Goal: Information Seeking & Learning: Learn about a topic

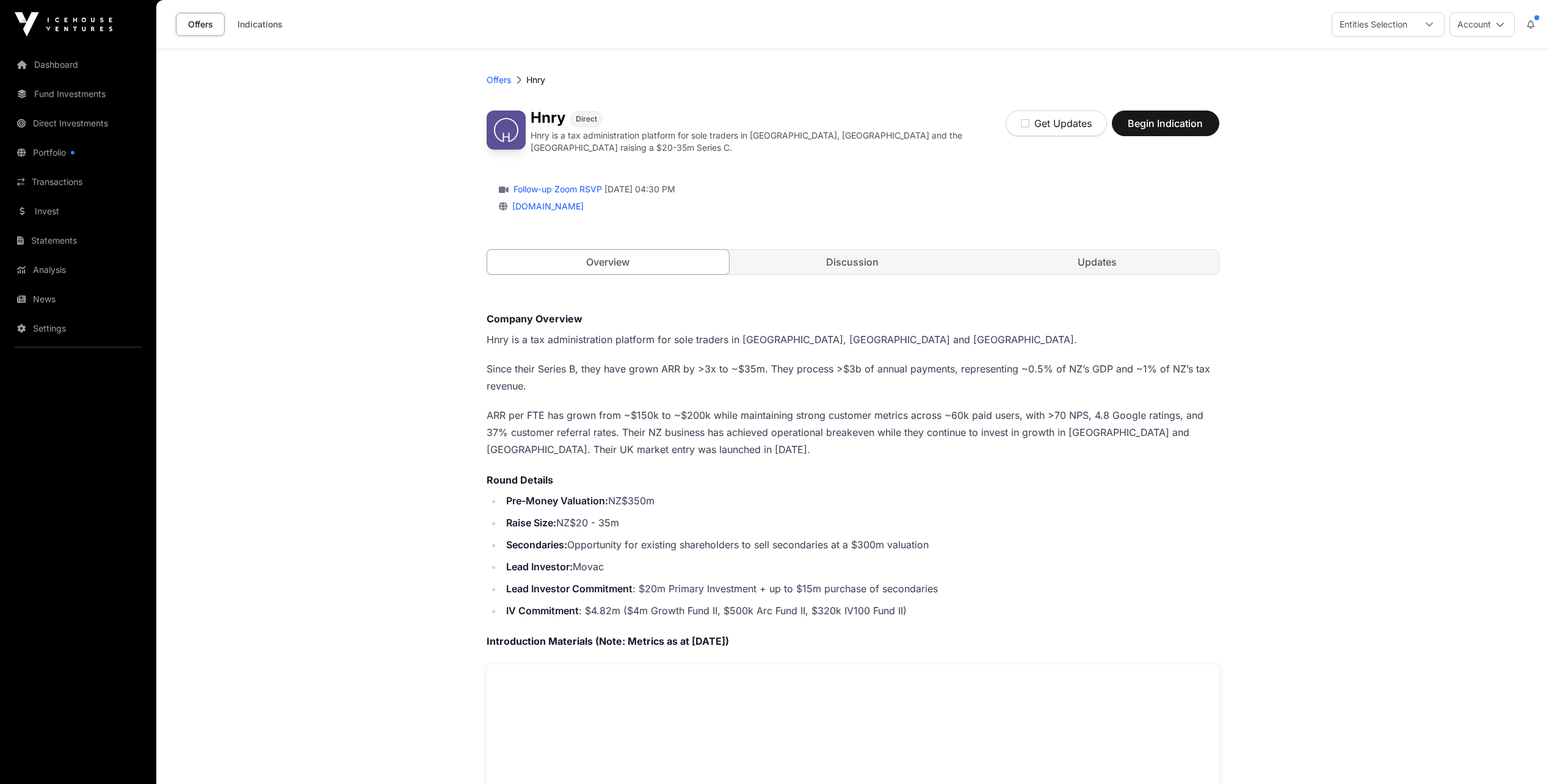
click at [877, 260] on link "Discussion" at bounding box center [852, 262] width 242 height 24
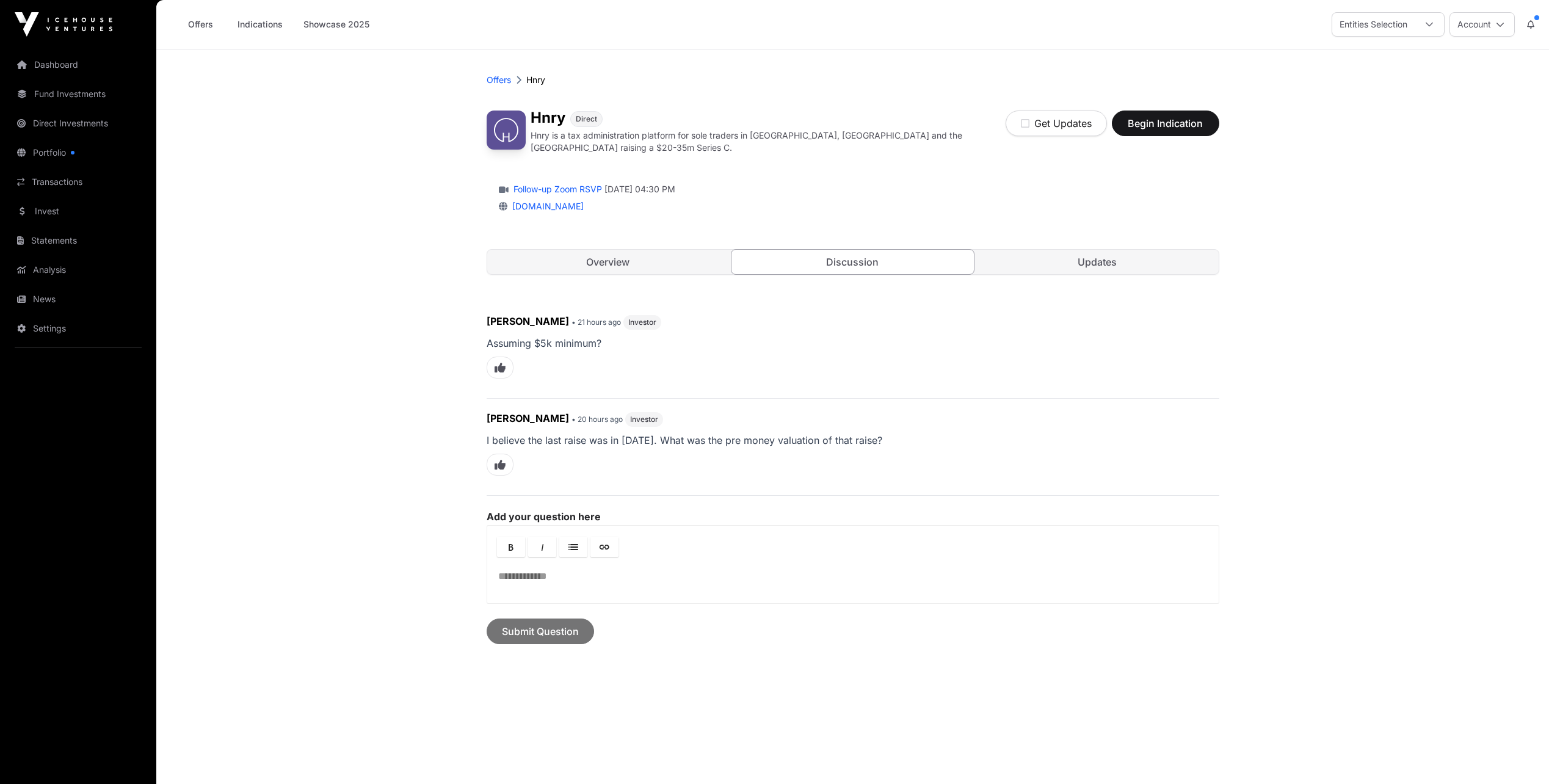
click at [1096, 258] on link "Updates" at bounding box center [1097, 262] width 242 height 24
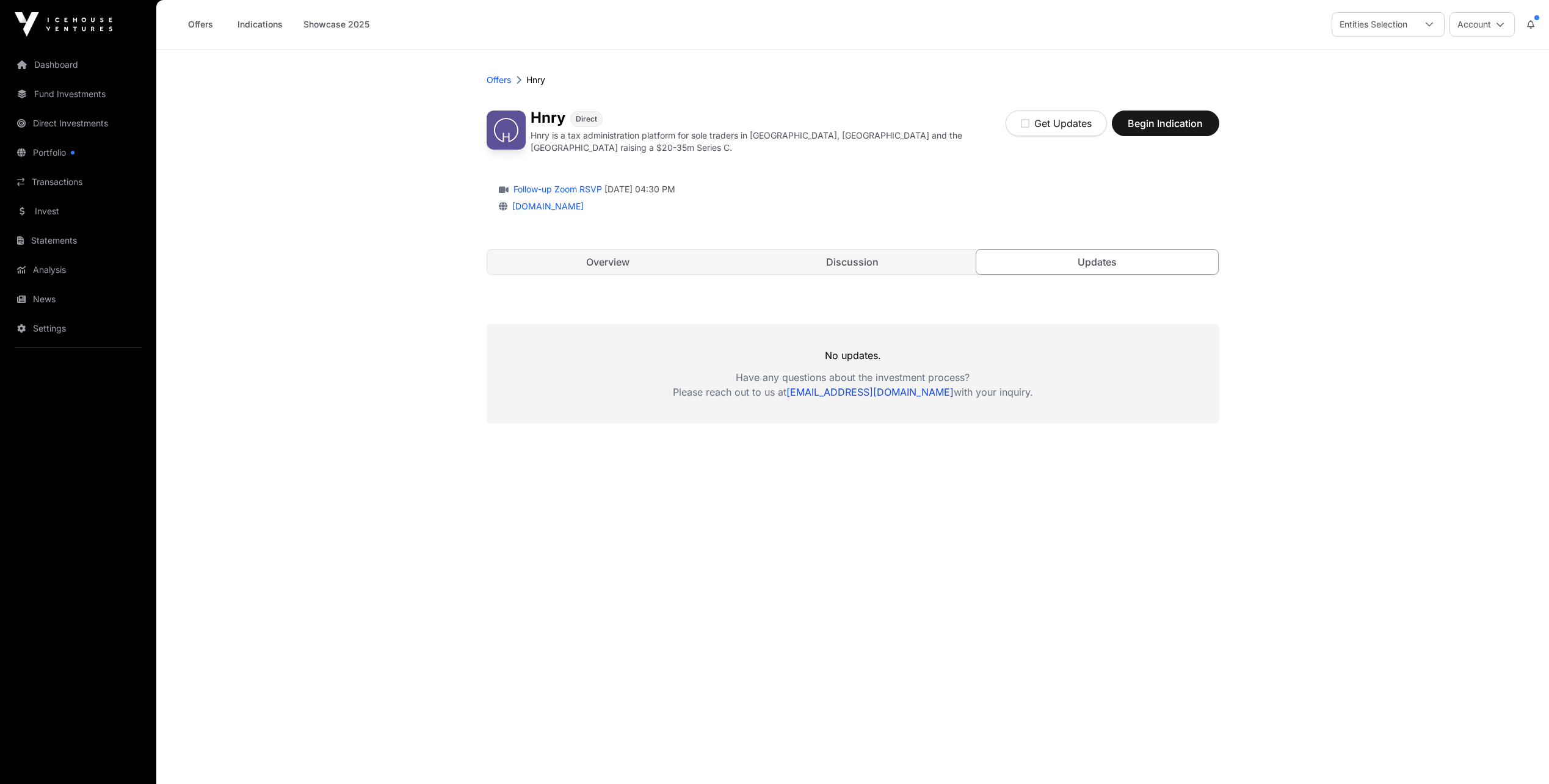
click at [620, 260] on link "Overview" at bounding box center [608, 262] width 242 height 24
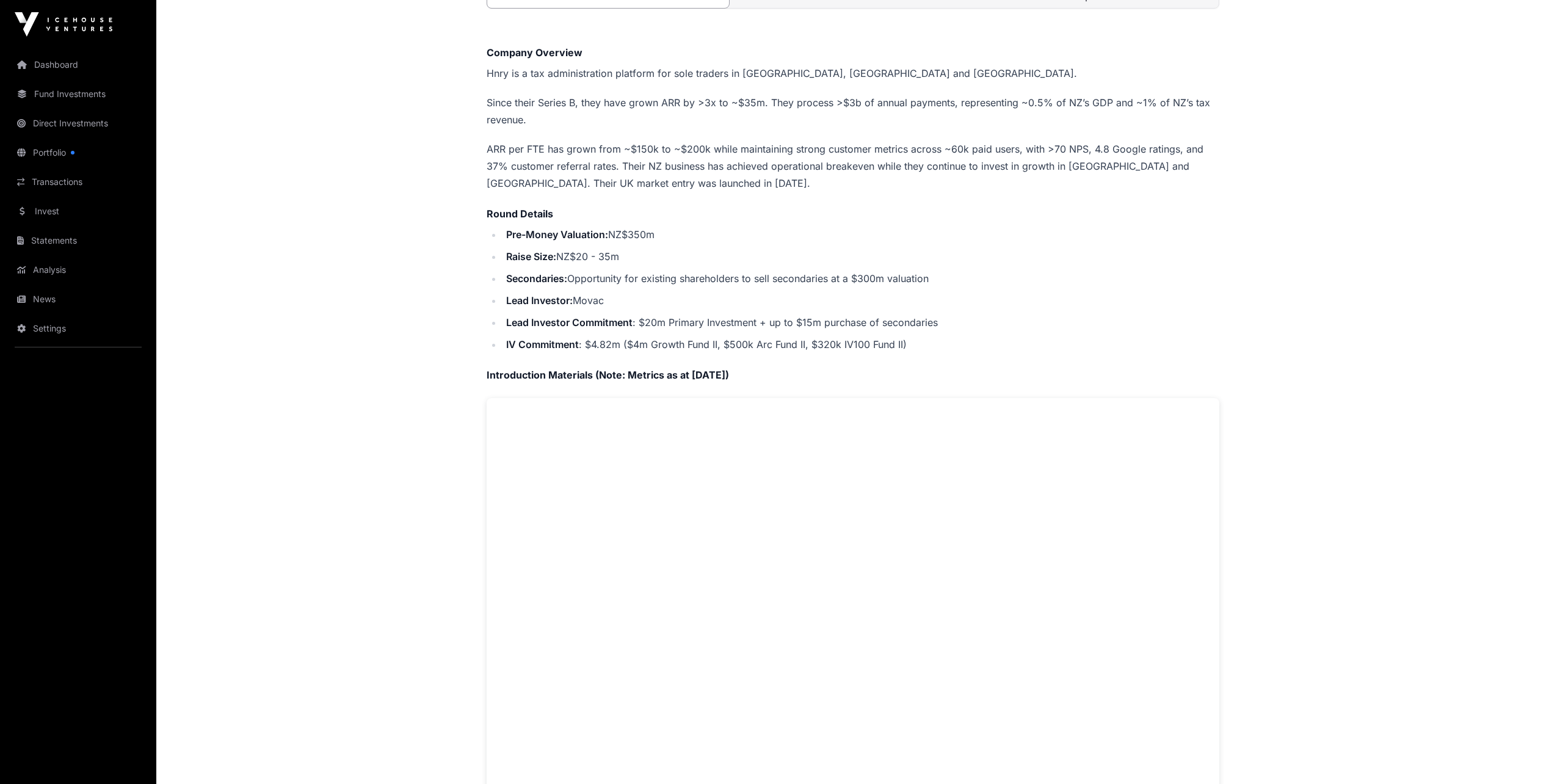
scroll to position [219, 0]
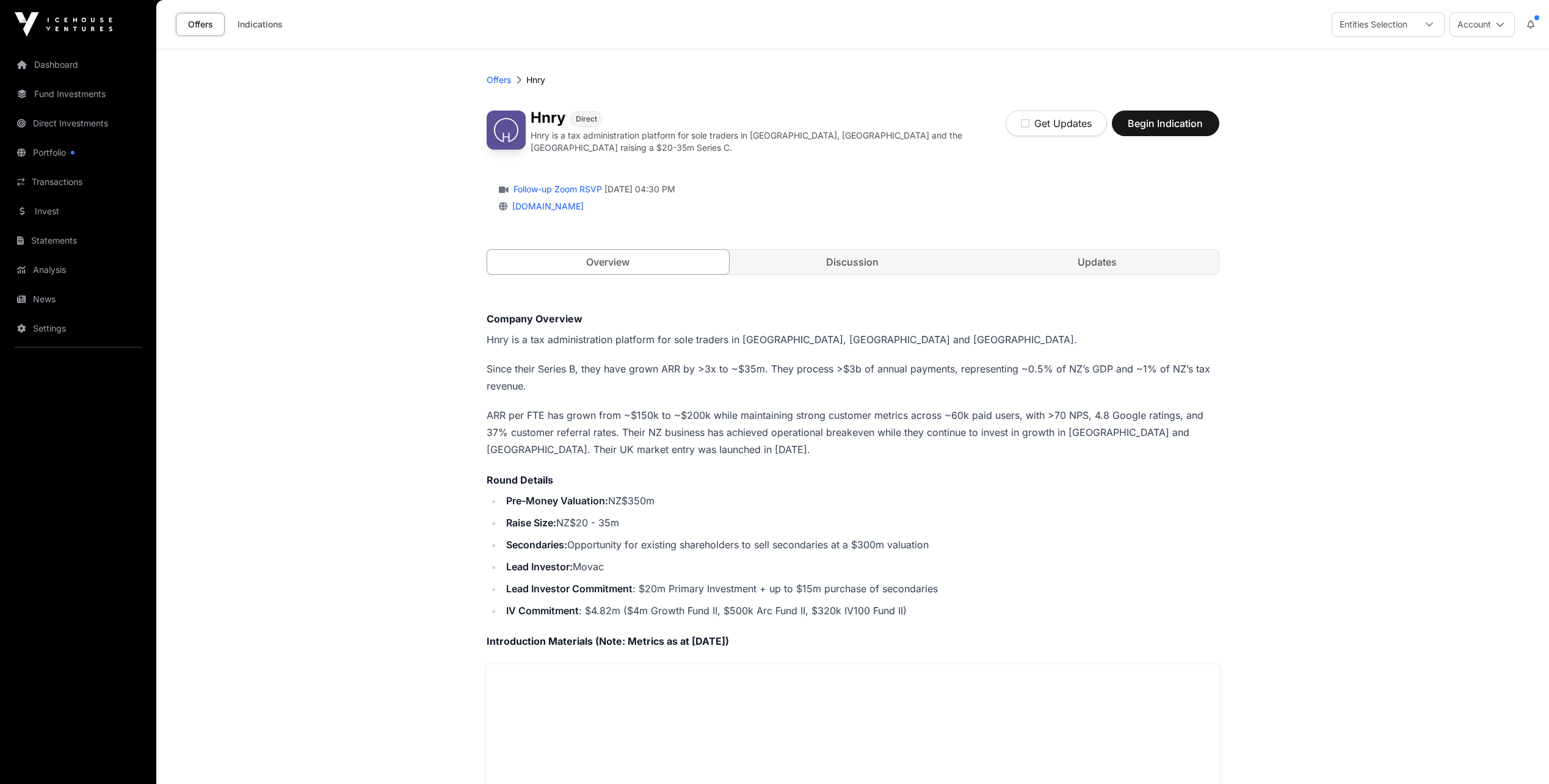
click at [1437, 28] on div at bounding box center [1429, 24] width 29 height 23
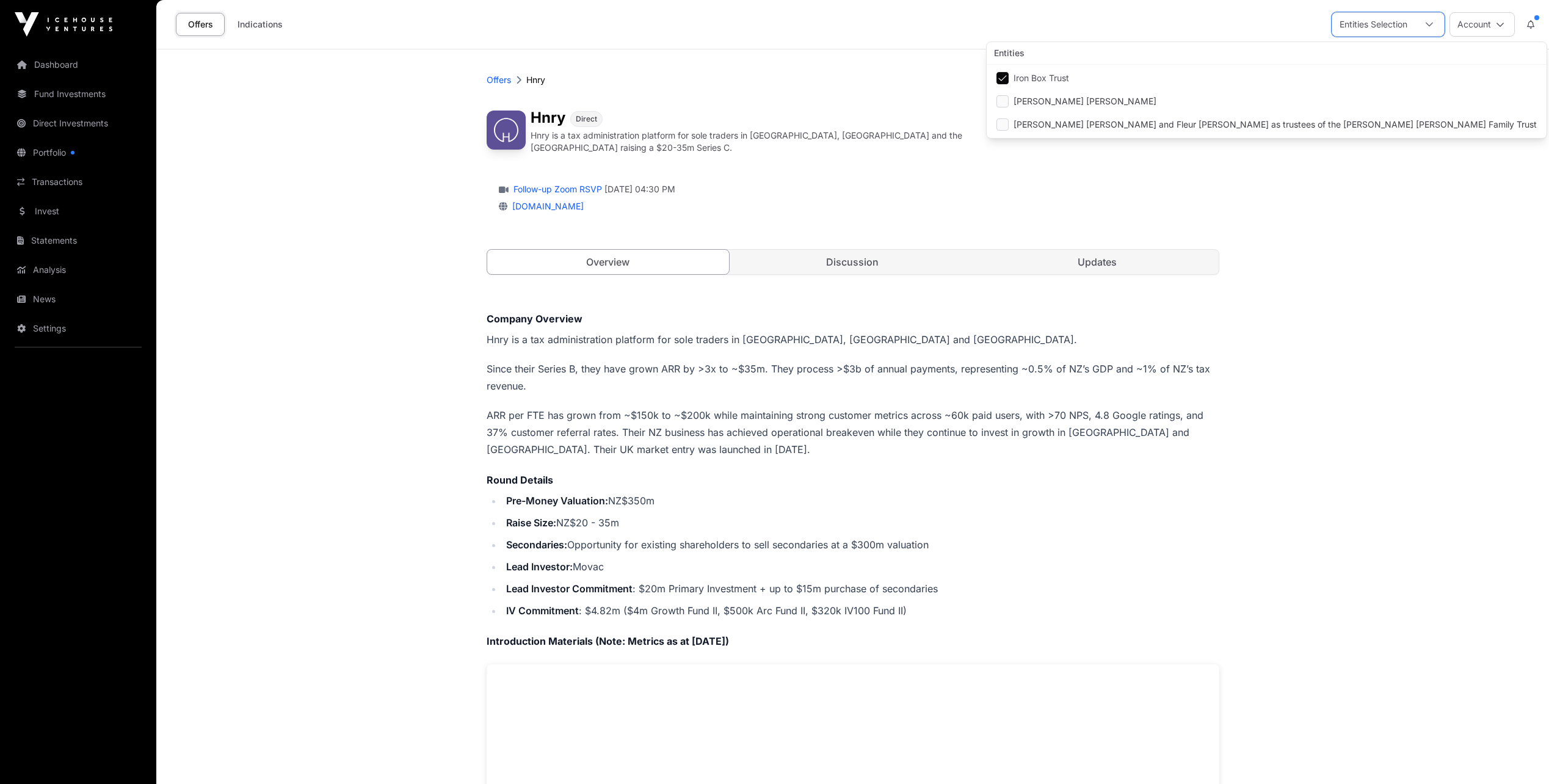
scroll to position [13, 8]
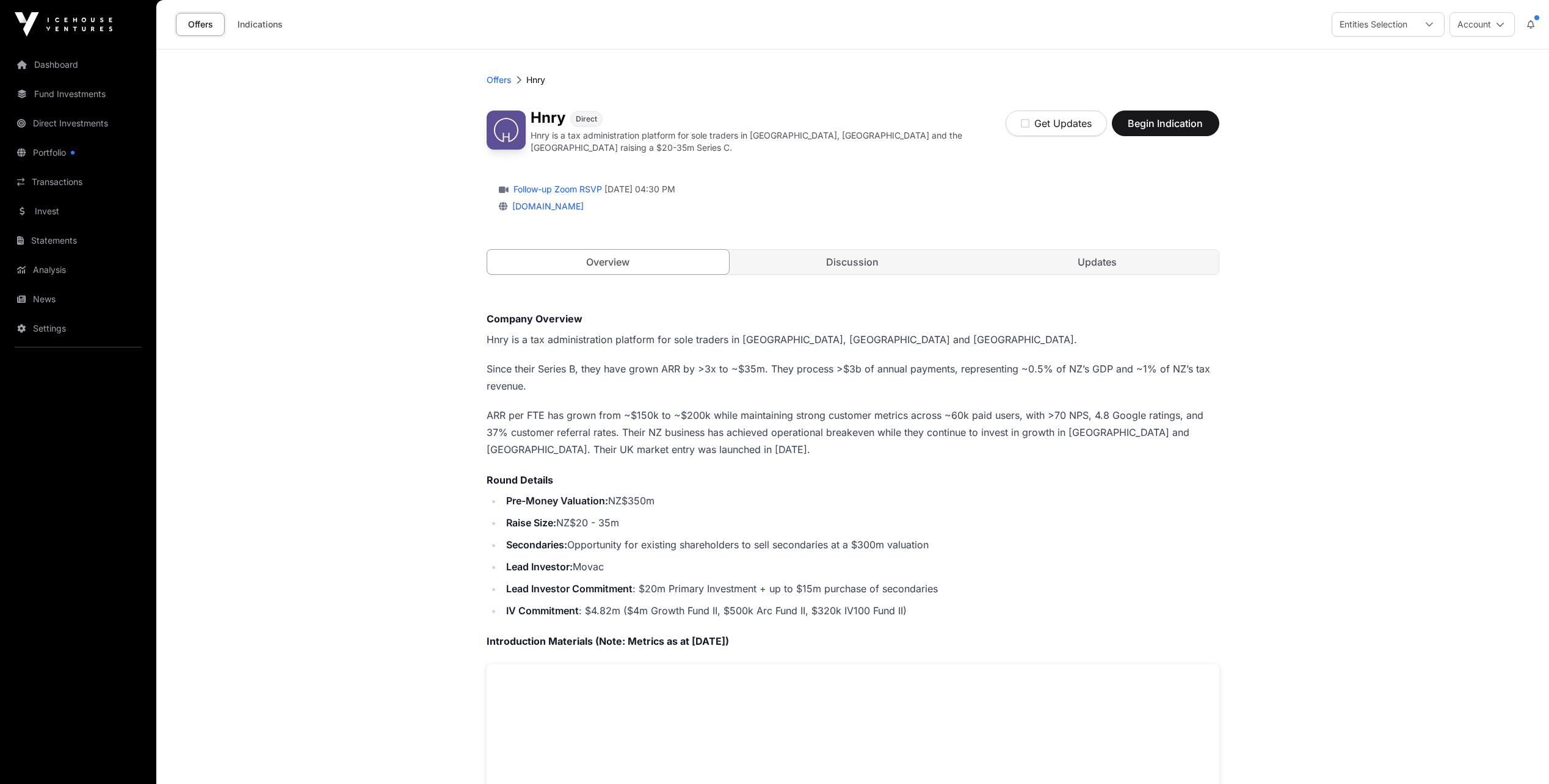
click at [1427, 25] on icon at bounding box center [1429, 24] width 7 height 4
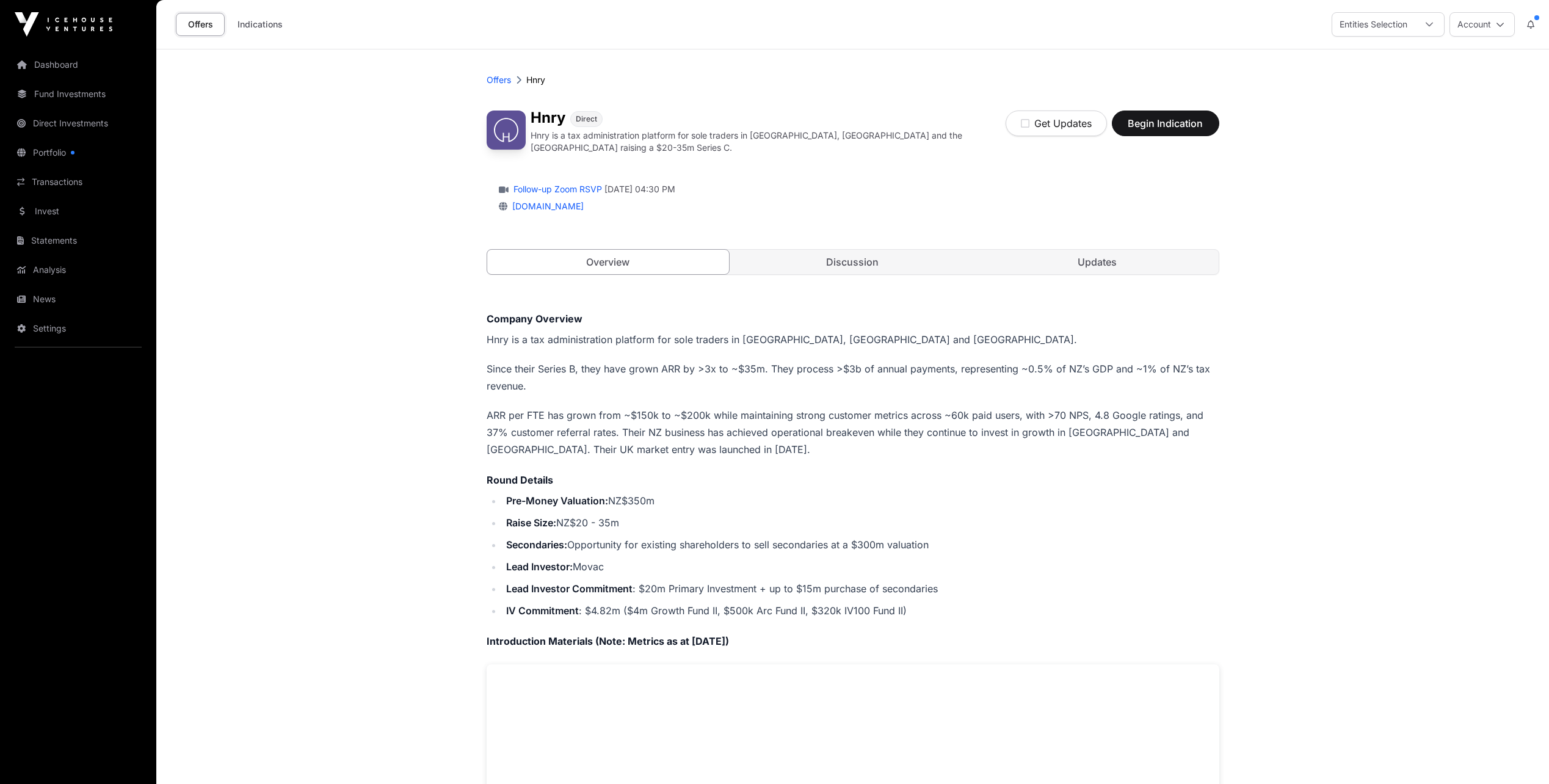
click at [56, 122] on link "Direct Investments" at bounding box center [78, 123] width 137 height 27
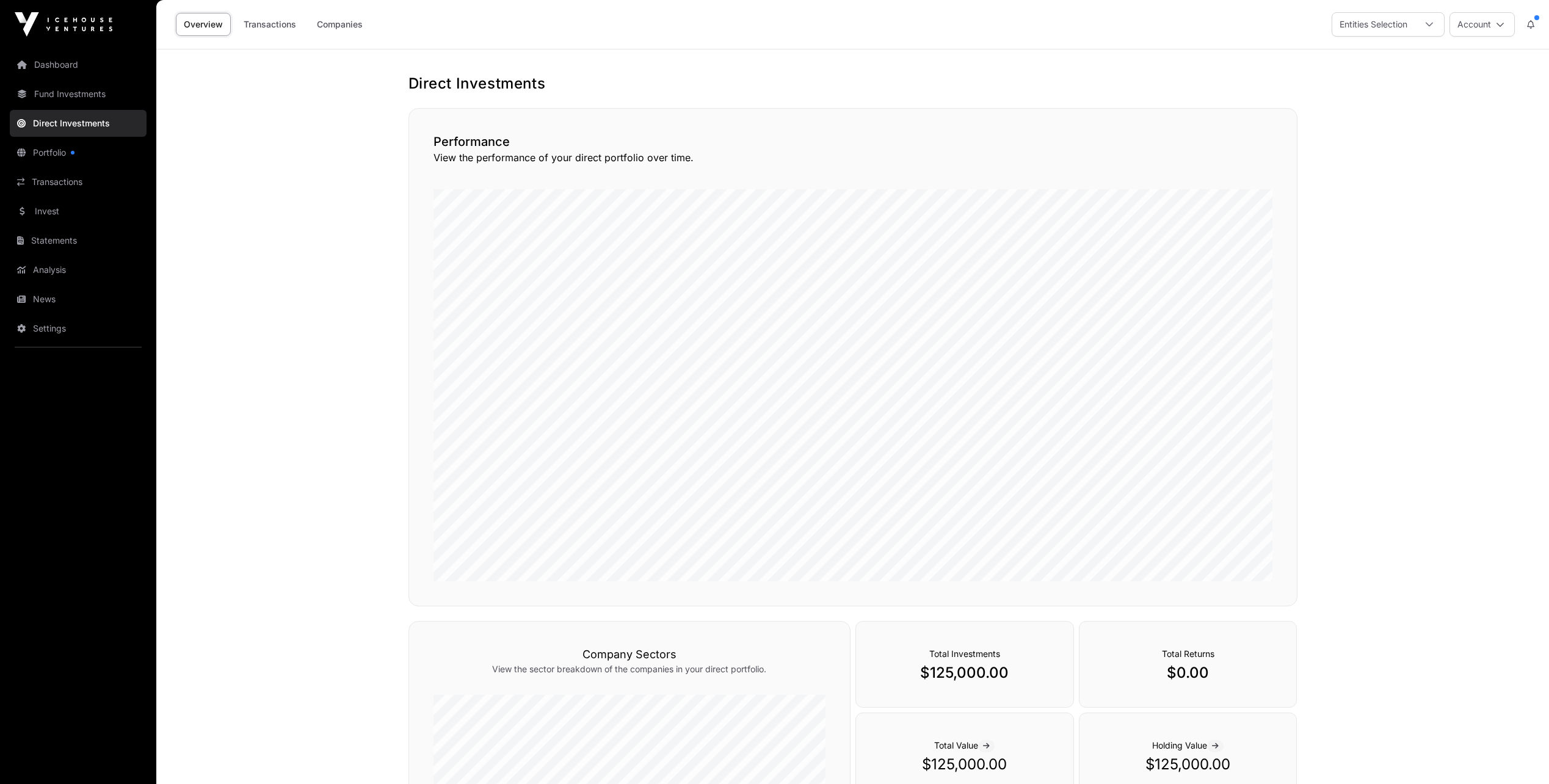
click at [332, 22] on link "Companies" at bounding box center [339, 24] width 62 height 23
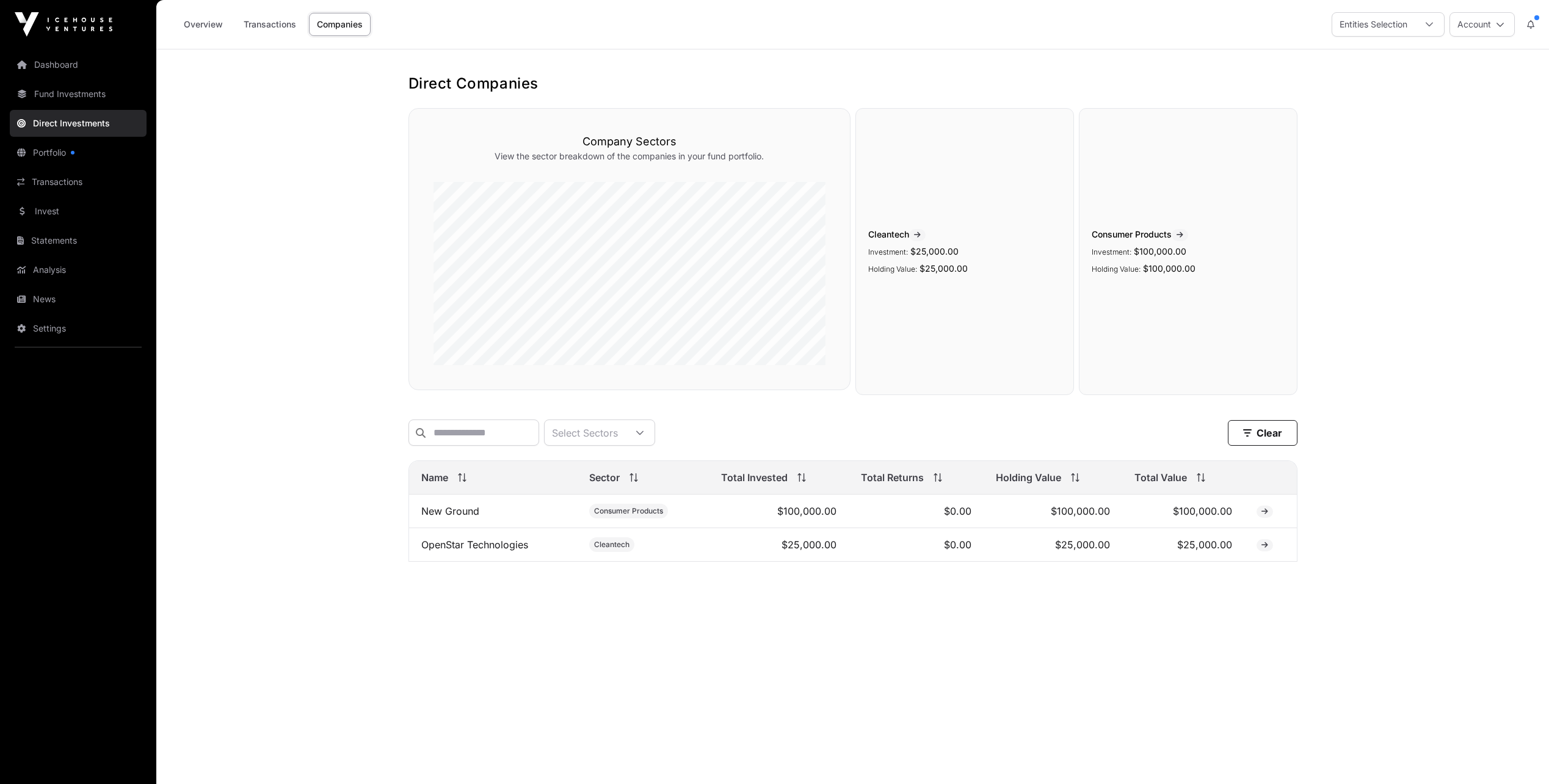
click at [450, 517] on link "New Ground" at bounding box center [450, 511] width 58 height 12
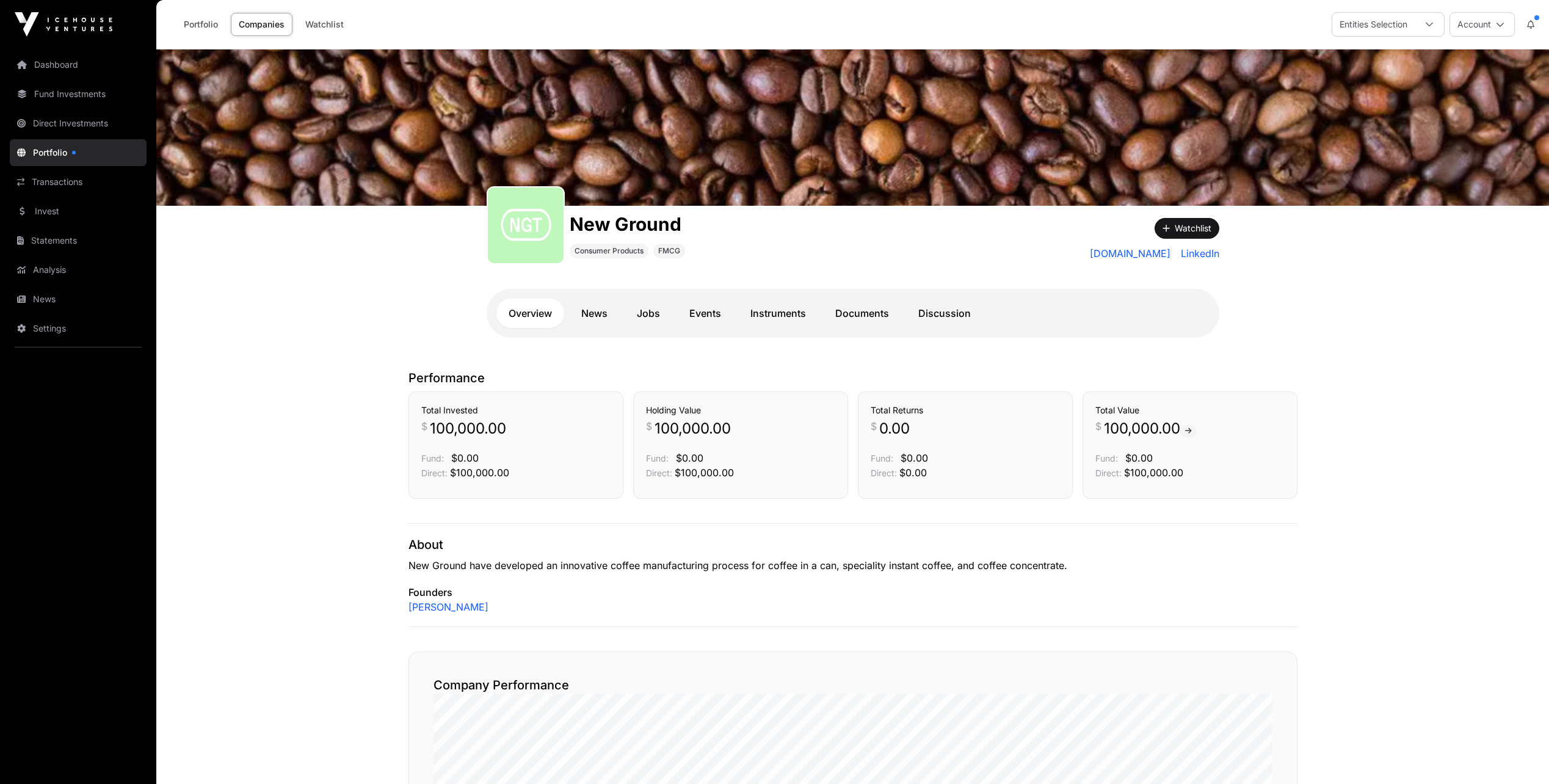
click at [846, 311] on link "Documents" at bounding box center [861, 313] width 78 height 29
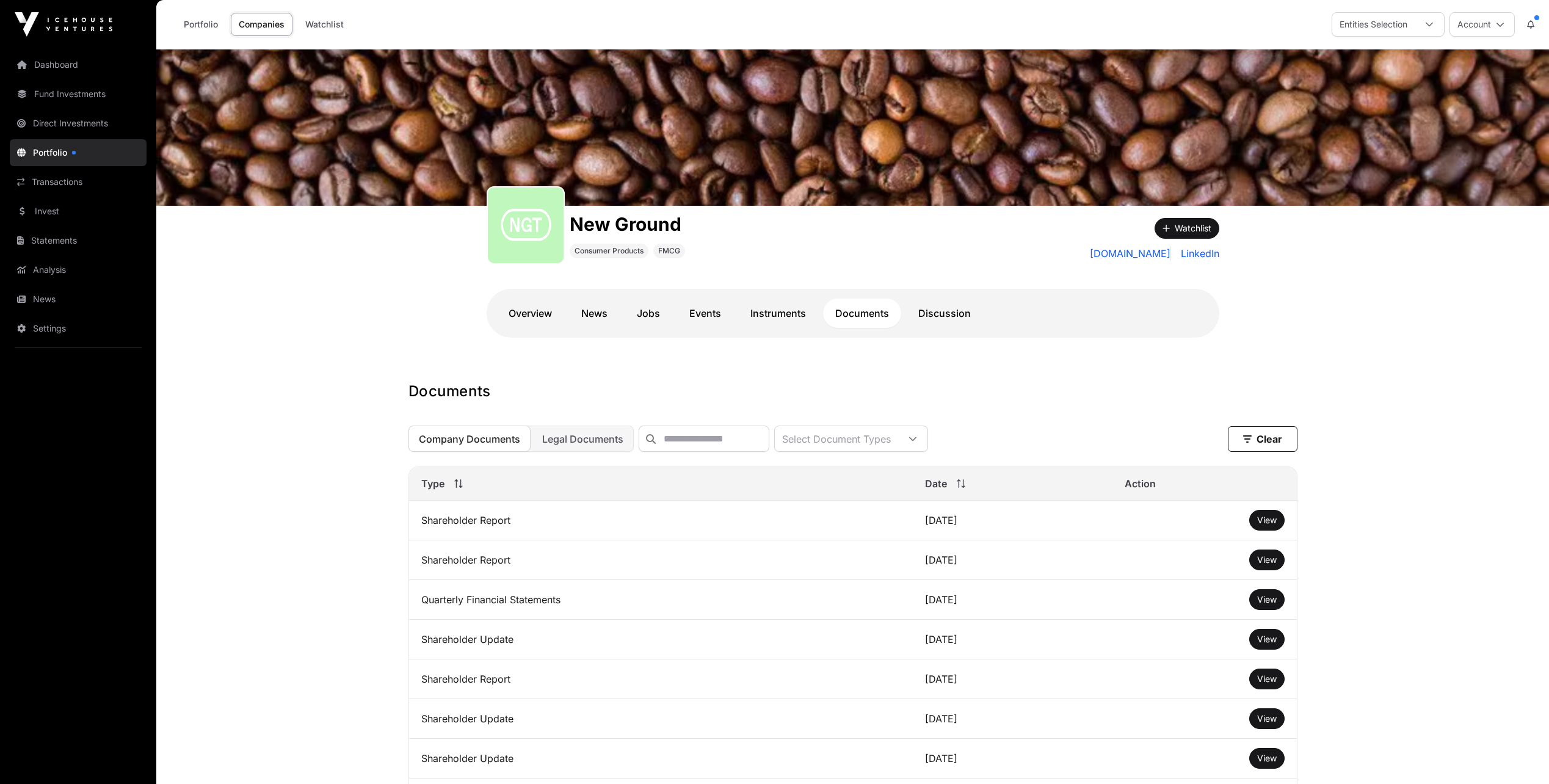
click at [653, 312] on link "Jobs" at bounding box center [648, 313] width 47 height 29
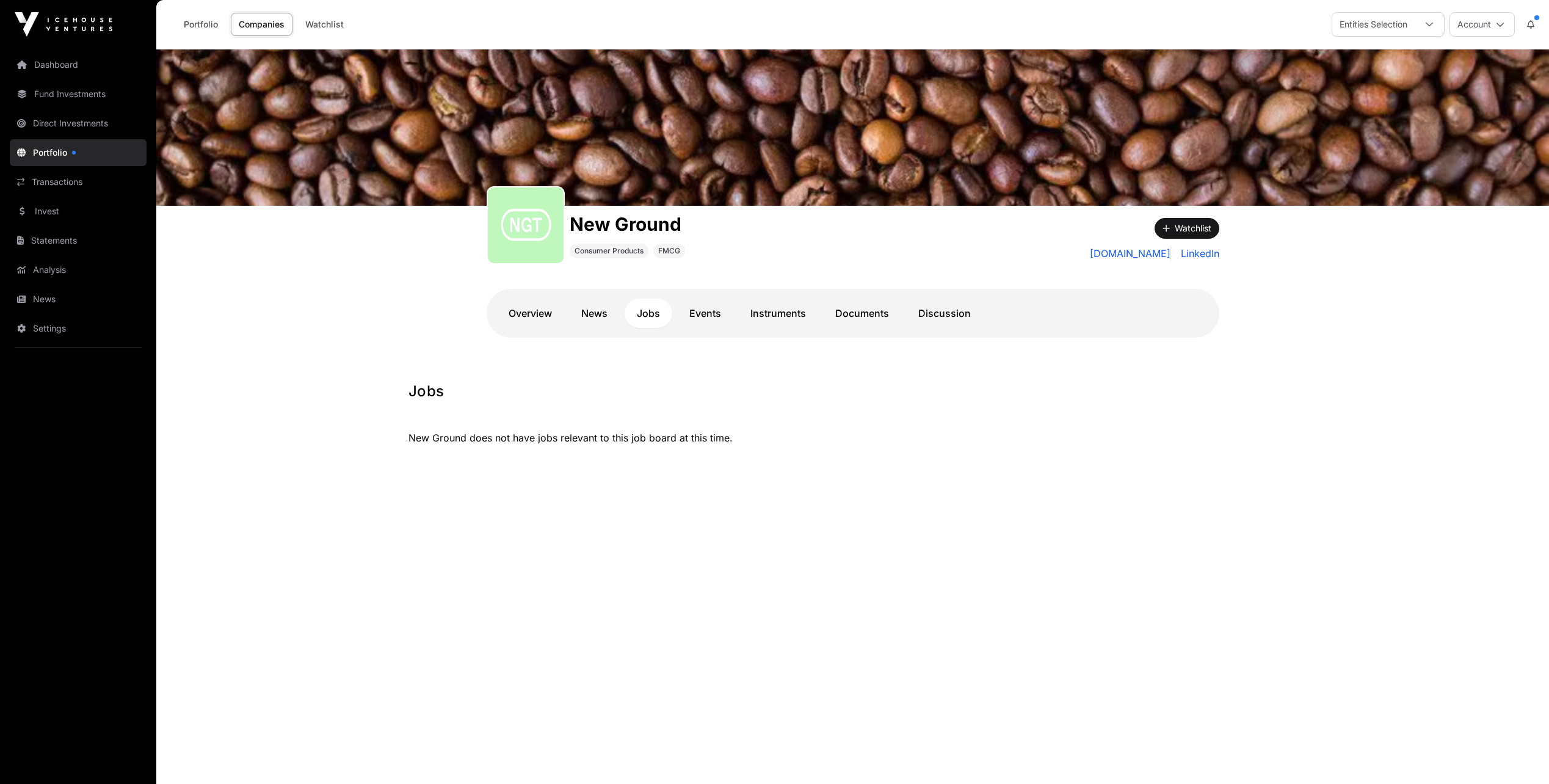
click at [693, 307] on link "Events" at bounding box center [705, 313] width 56 height 29
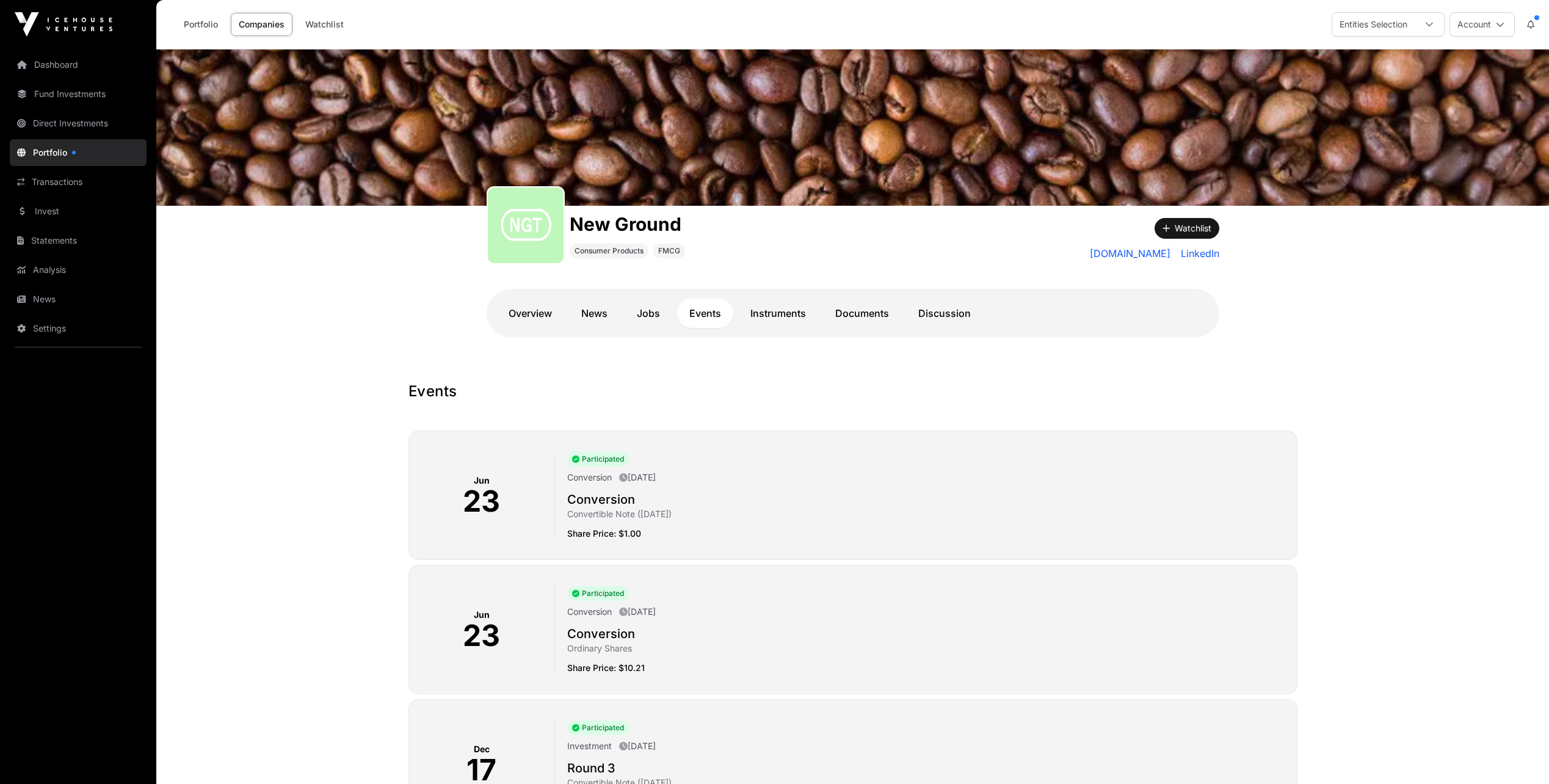
click at [777, 299] on link "Instruments" at bounding box center [778, 313] width 80 height 29
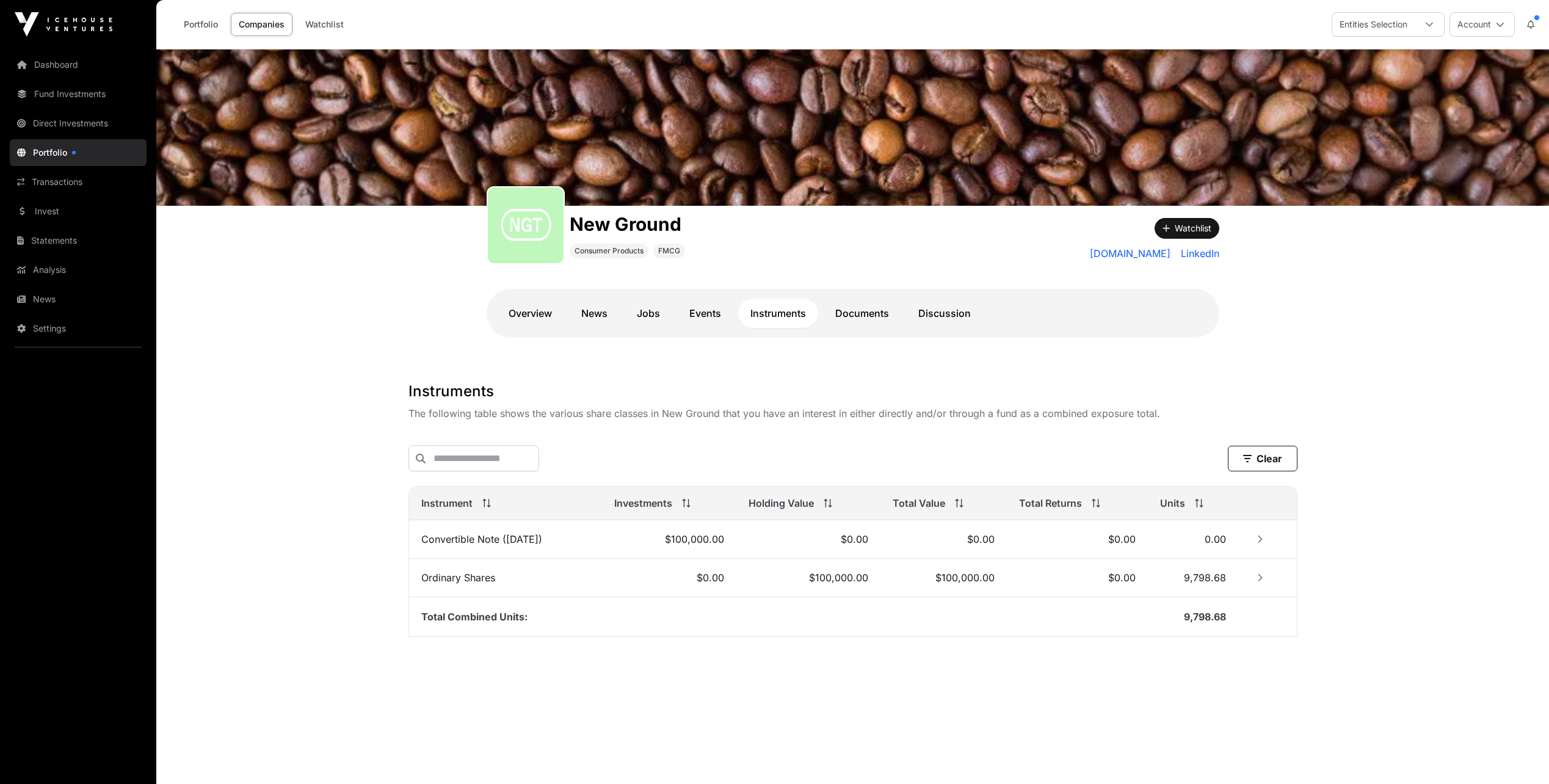
click at [861, 317] on link "Documents" at bounding box center [861, 313] width 78 height 29
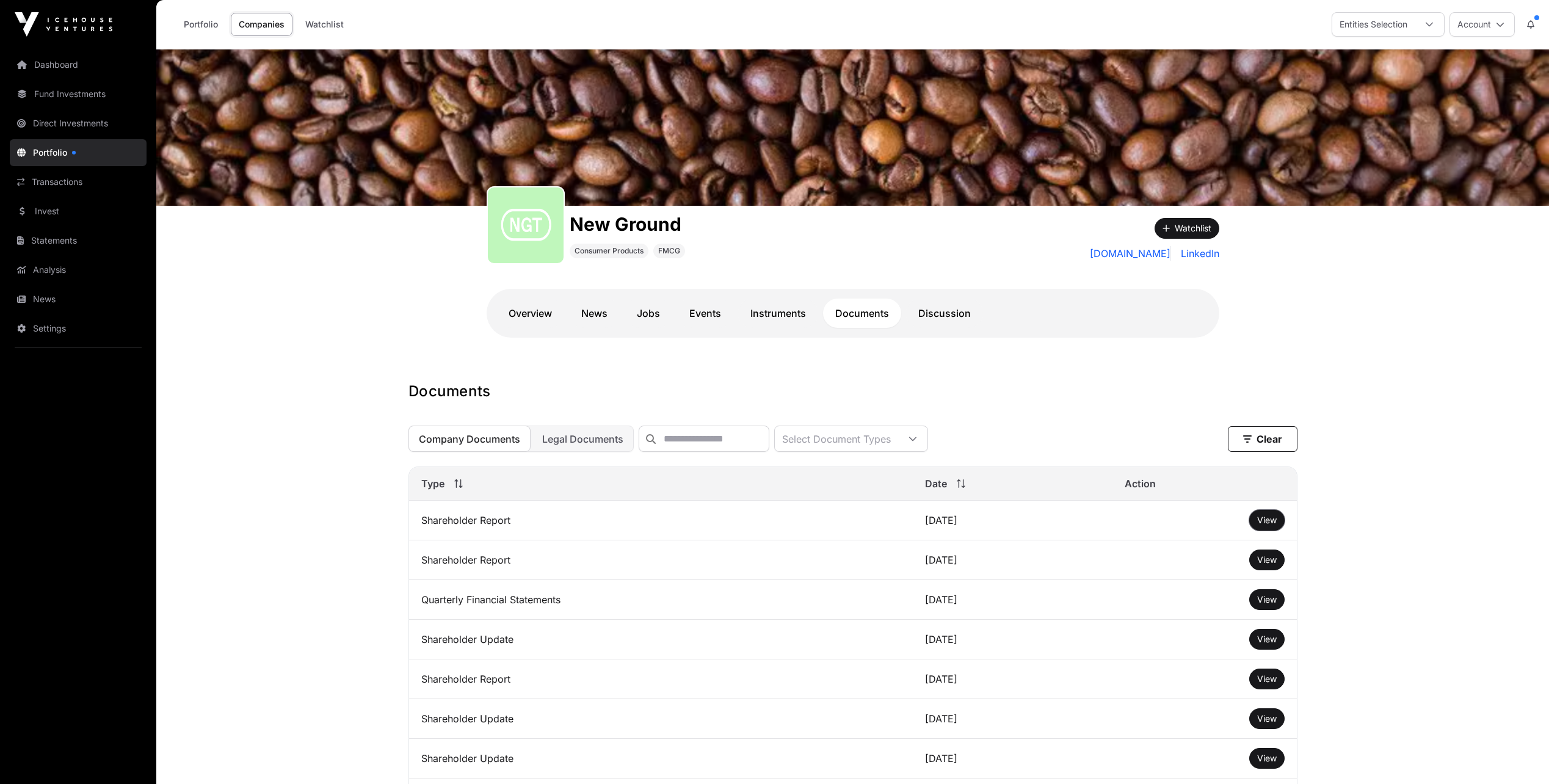
click at [1270, 522] on button "View" at bounding box center [1267, 520] width 35 height 21
click at [1261, 525] on span "View" at bounding box center [1266, 520] width 20 height 10
click at [583, 311] on link "News" at bounding box center [594, 313] width 51 height 29
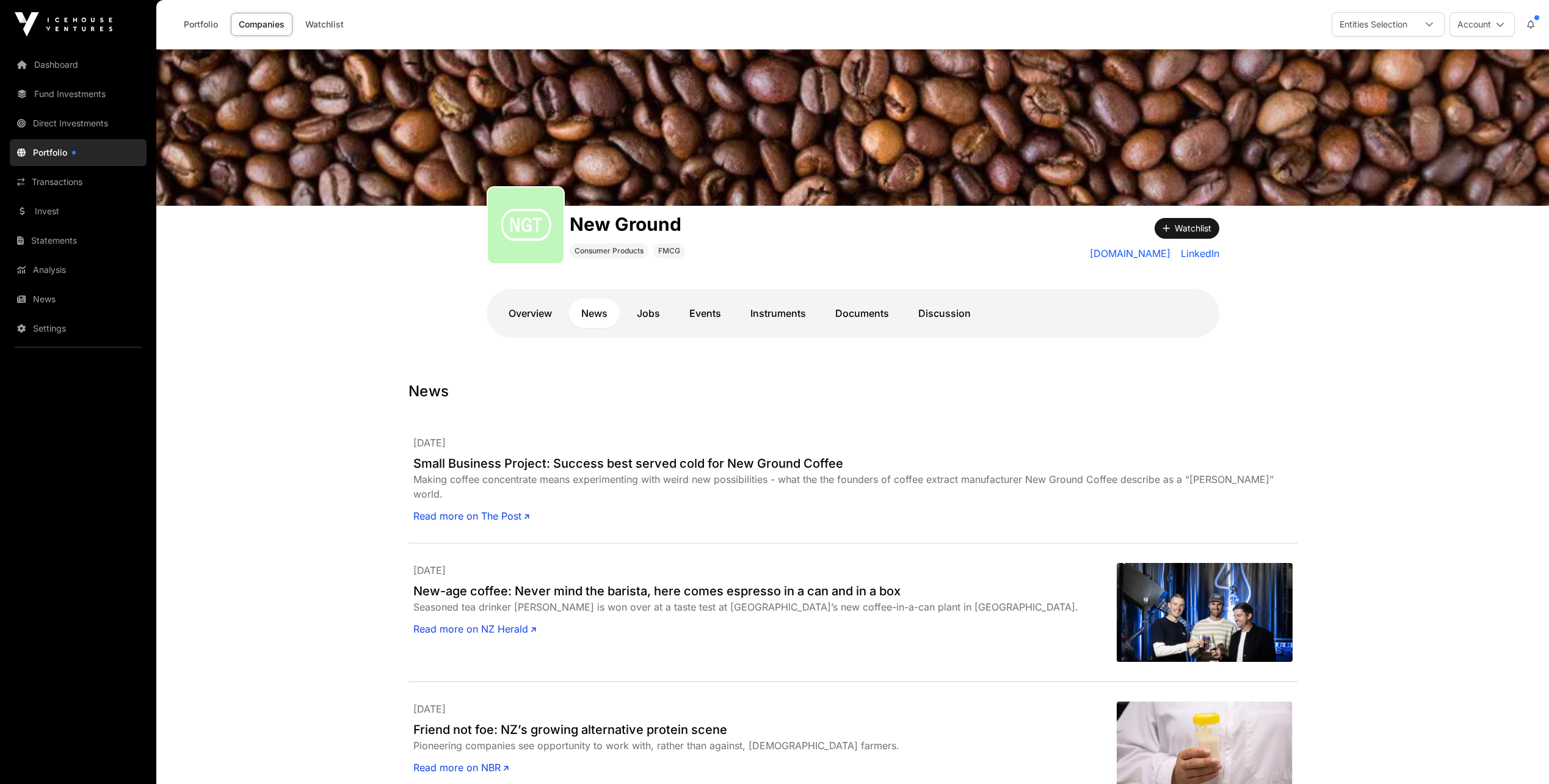
click at [473, 509] on link "Read more on The Post" at bounding box center [471, 516] width 116 height 15
click at [882, 309] on link "Documents" at bounding box center [861, 313] width 78 height 29
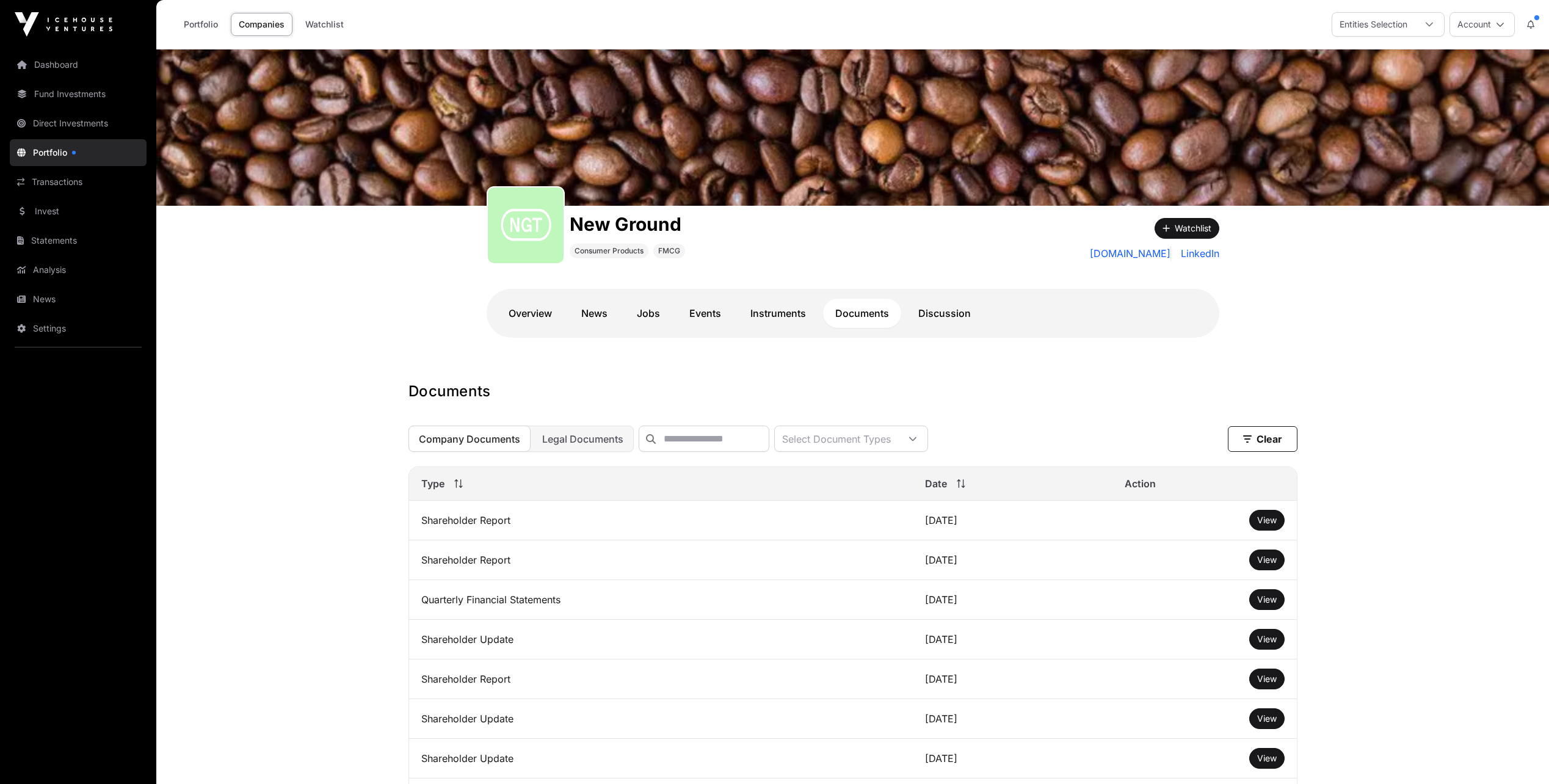
click at [54, 94] on link "Fund Investments" at bounding box center [78, 94] width 137 height 27
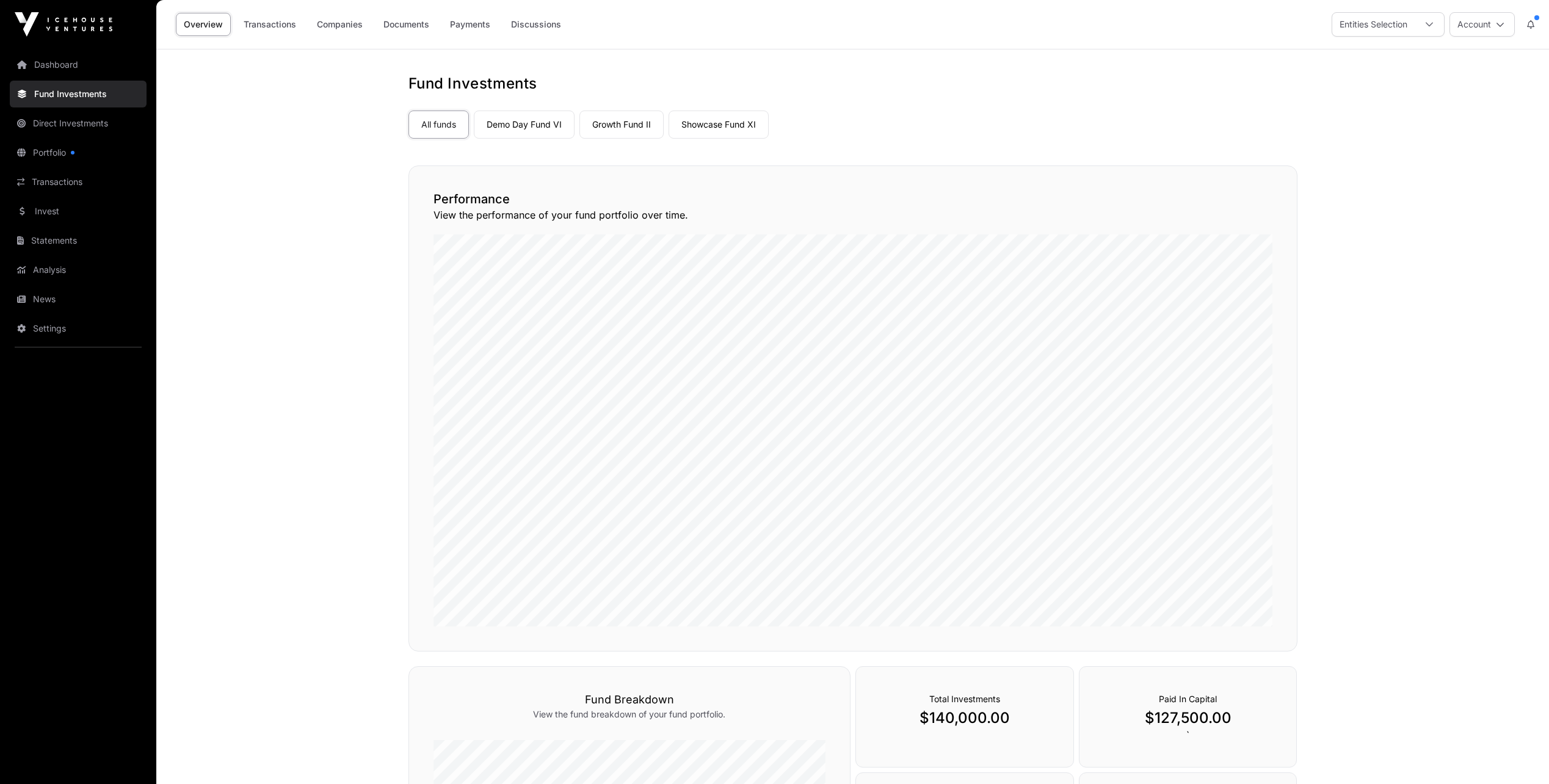
click at [525, 128] on link "Demo Day Fund VI" at bounding box center [524, 124] width 101 height 28
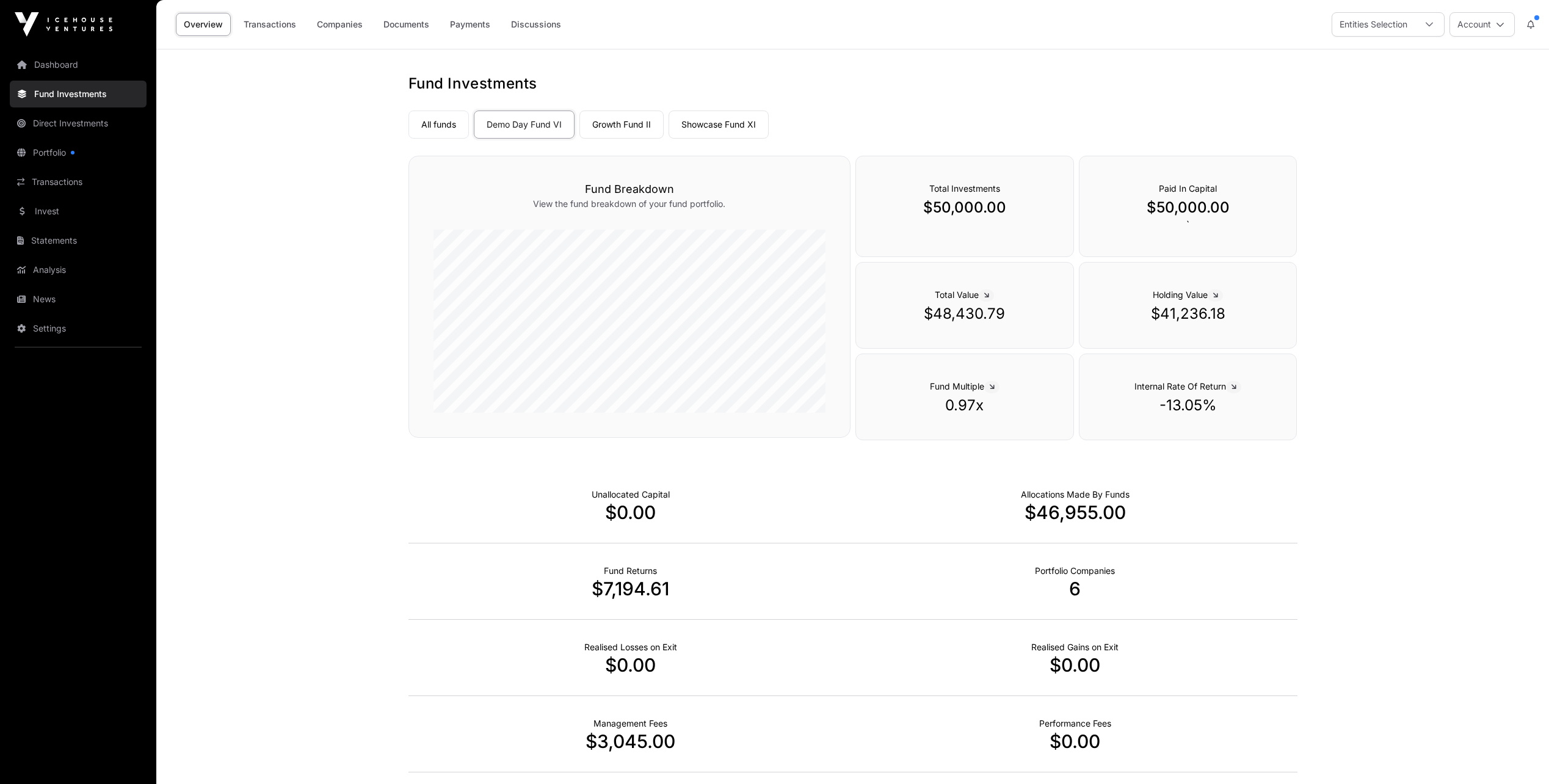
click at [620, 115] on link "Growth Fund II" at bounding box center [621, 124] width 84 height 28
click at [697, 121] on link "Showcase Fund XI" at bounding box center [719, 124] width 100 height 28
click at [342, 18] on link "Companies" at bounding box center [339, 24] width 62 height 23
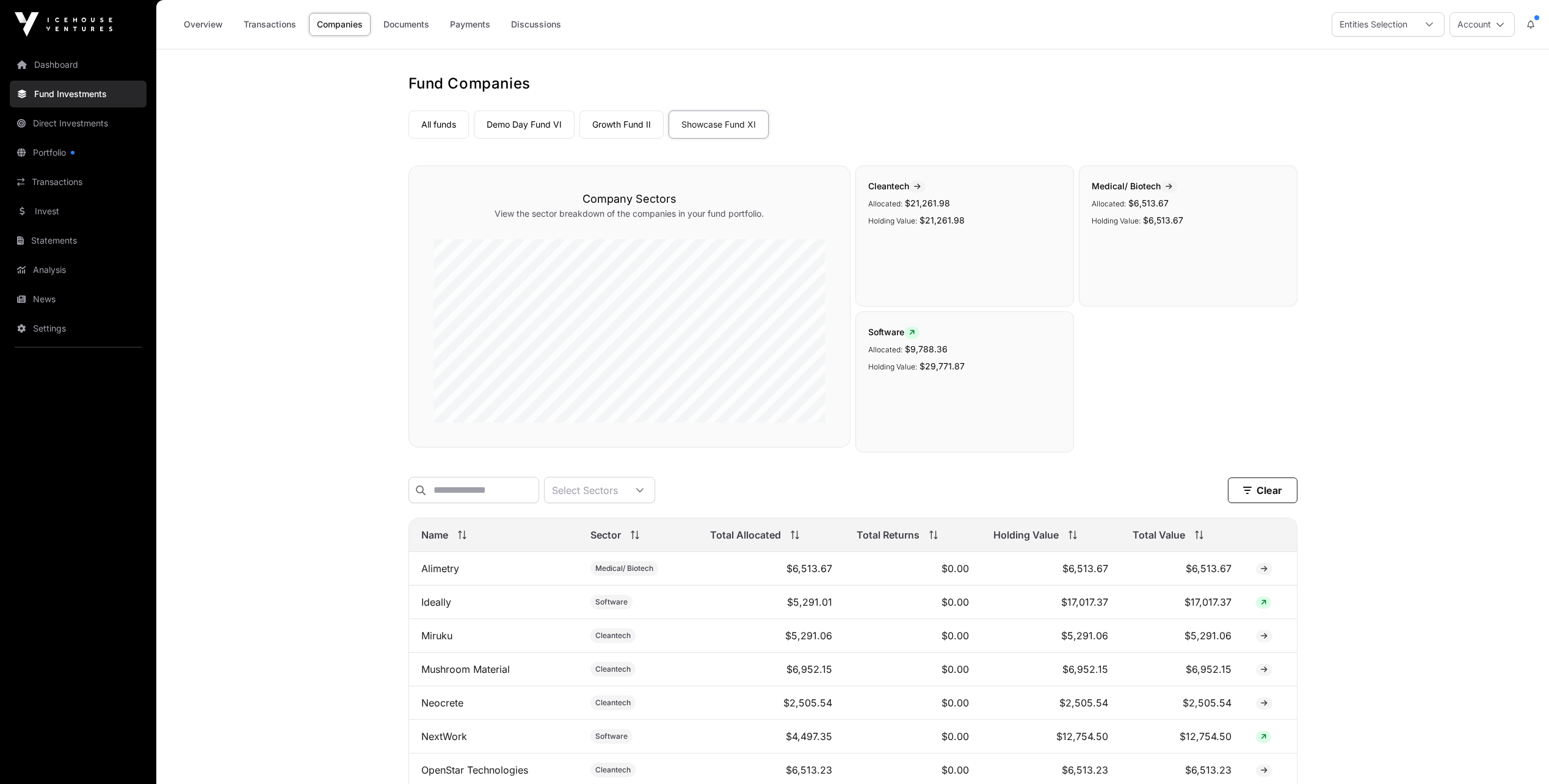
click at [620, 126] on link "Growth Fund II" at bounding box center [621, 124] width 84 height 28
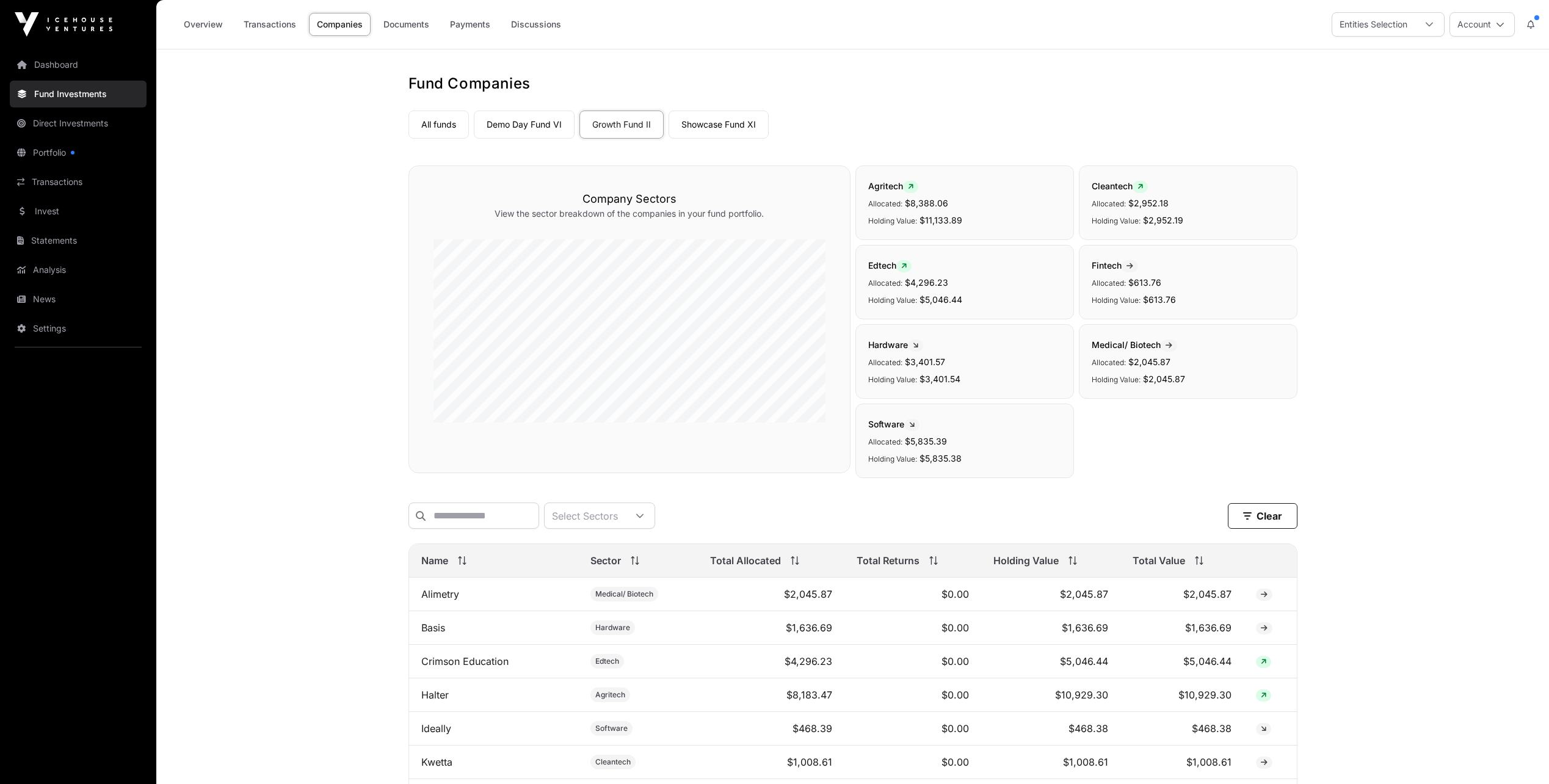
click at [510, 125] on link "Demo Day Fund VI" at bounding box center [524, 124] width 101 height 28
